Goal: Navigation & Orientation: Find specific page/section

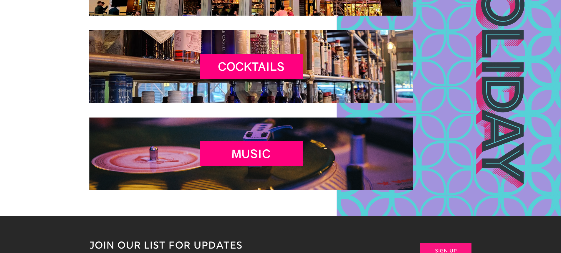
scroll to position [795, 0]
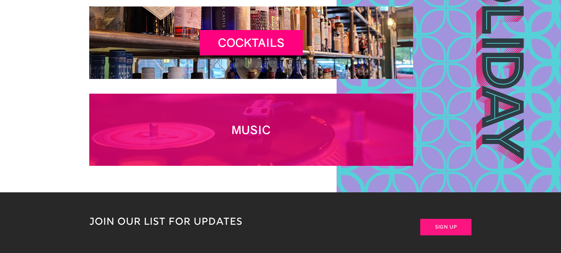
click at [249, 133] on h2 "MUSIC" at bounding box center [251, 131] width 103 height 16
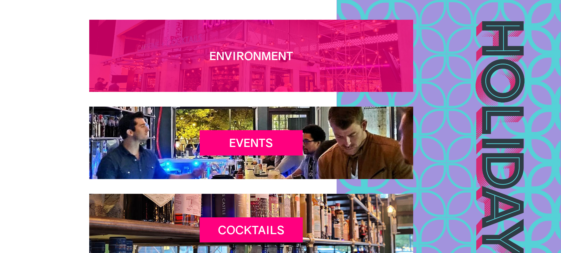
scroll to position [766, 0]
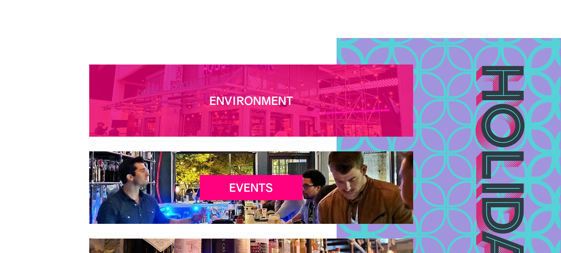
click at [224, 113] on div "Environment" at bounding box center [251, 100] width 103 height 25
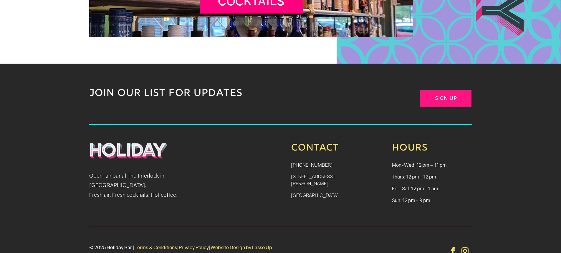
scroll to position [1471, 0]
